Goal: Information Seeking & Learning: Find specific fact

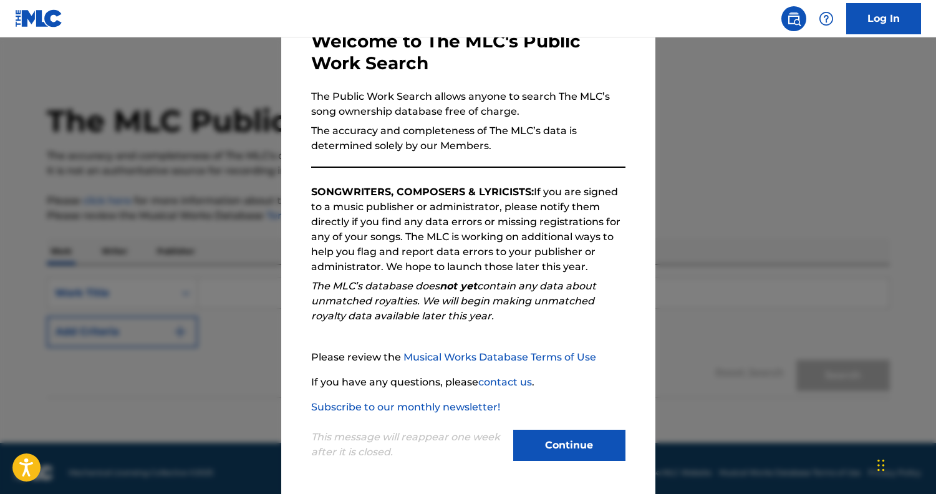
scroll to position [77, 0]
click at [591, 439] on button "Continue" at bounding box center [569, 445] width 112 height 31
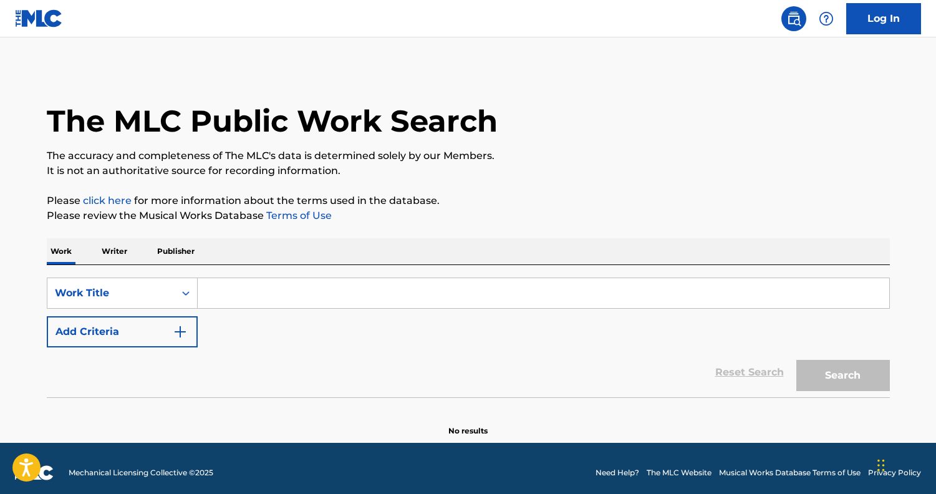
click at [311, 293] on input "Search Form" at bounding box center [544, 293] width 692 height 30
paste input "[PERSON_NAME]"
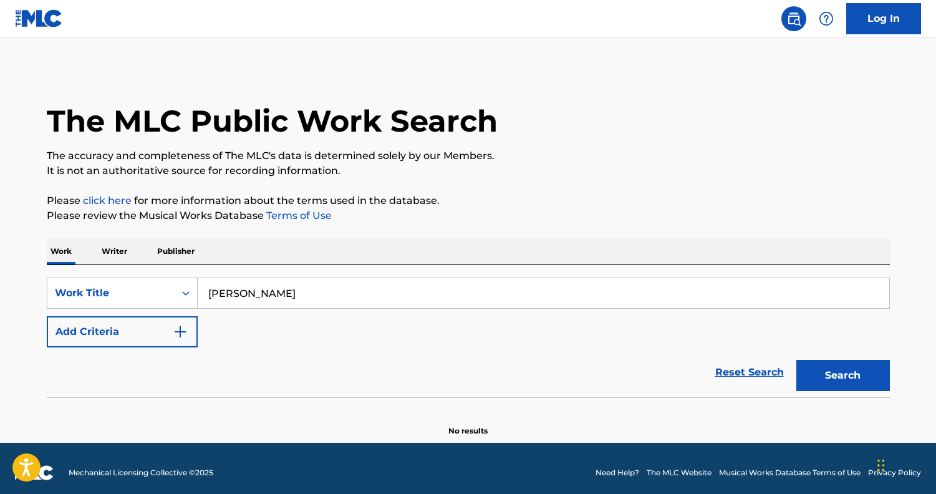
type input "[PERSON_NAME]"
click at [850, 384] on button "Search" at bounding box center [844, 375] width 94 height 31
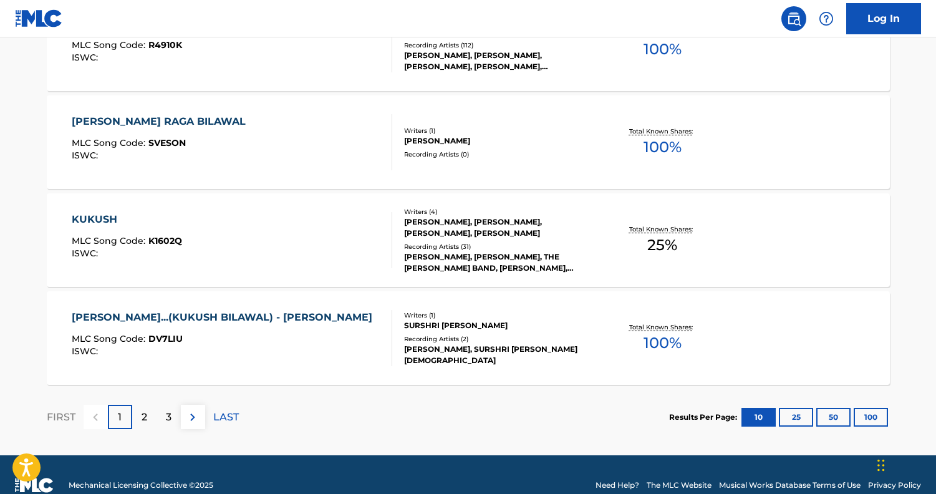
scroll to position [1004, 0]
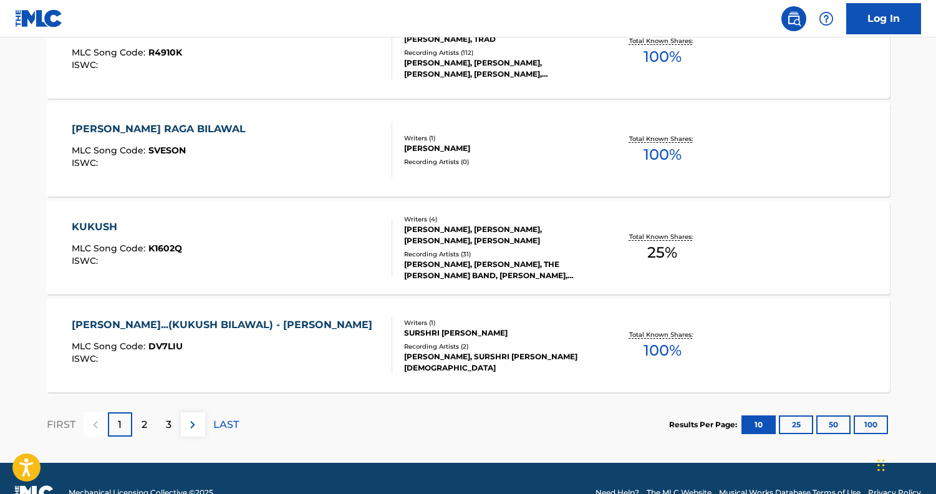
click at [279, 329] on div "[PERSON_NAME]...(KUKUSH BILAWAL) - [PERSON_NAME]" at bounding box center [225, 324] width 307 height 15
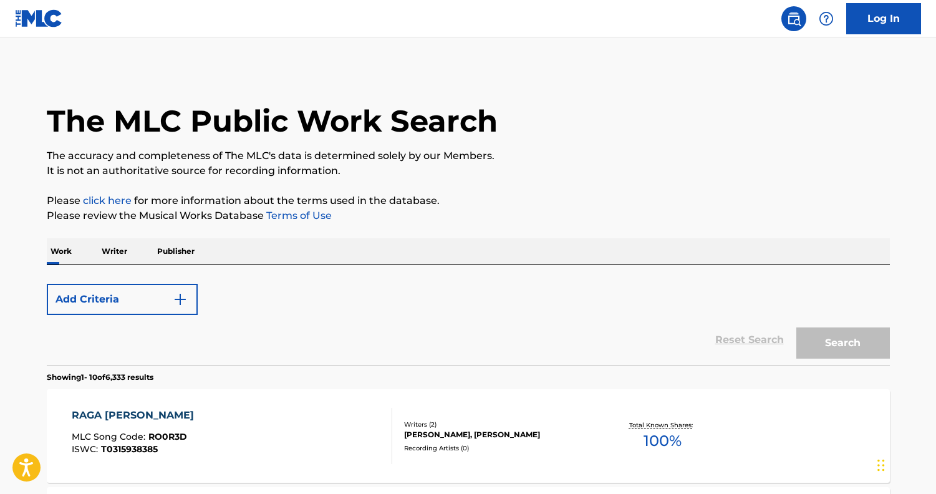
scroll to position [1000, 0]
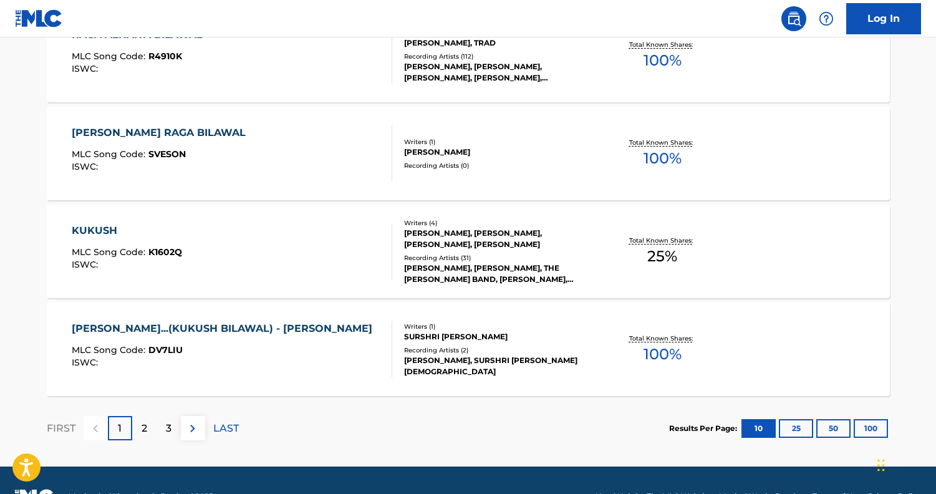
click at [238, 351] on div "MLC Song Code : DV7LIU" at bounding box center [225, 352] width 307 height 12
